Goal: Task Accomplishment & Management: Manage account settings

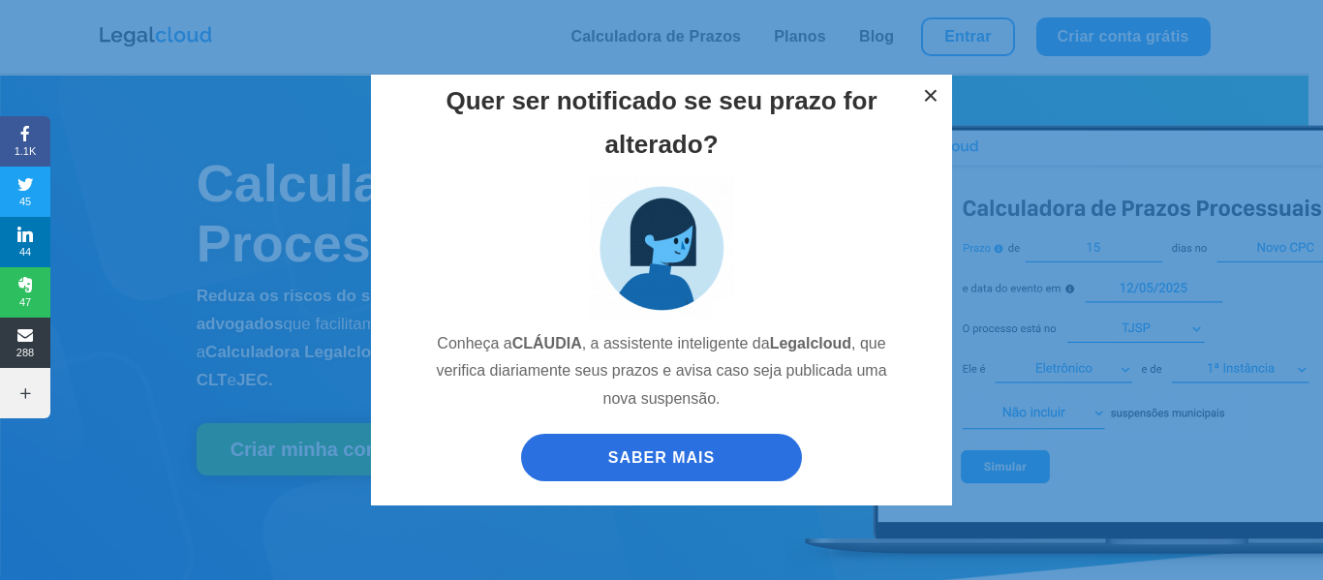
click at [930, 98] on button "×" at bounding box center [931, 96] width 43 height 43
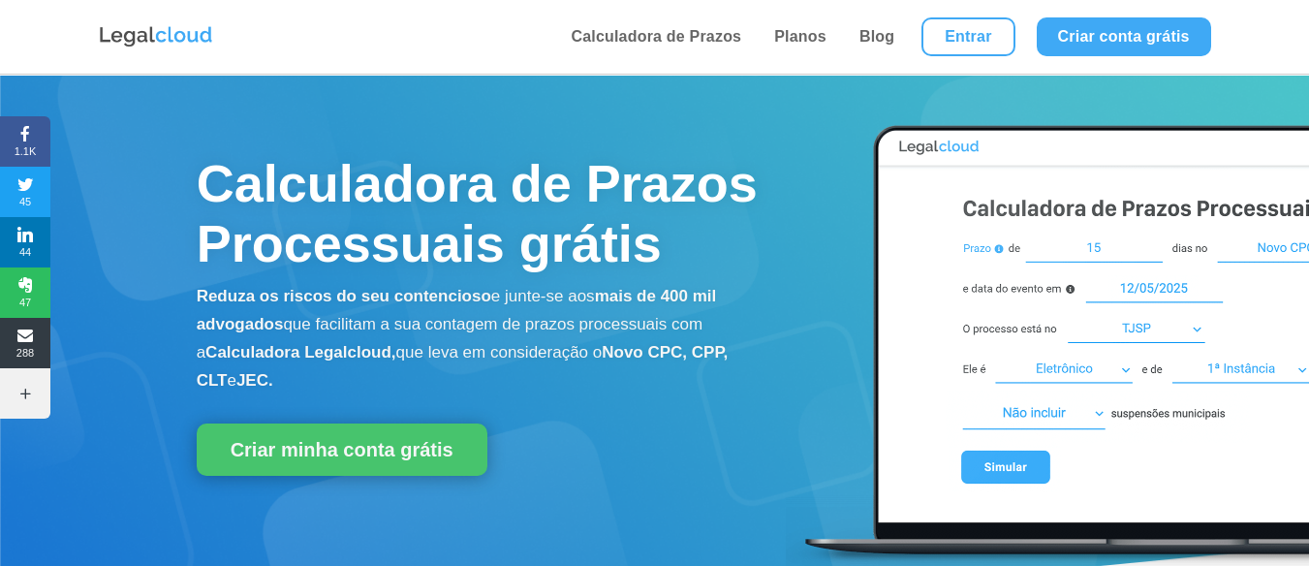
click at [984, 16] on li "Entrar" at bounding box center [968, 37] width 114 height 74
click at [977, 35] on link "Entrar" at bounding box center [967, 36] width 93 height 39
